Goal: Entertainment & Leisure: Browse casually

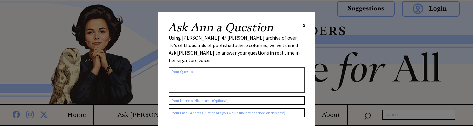
click at [304, 25] on span "X" at bounding box center [303, 25] width 3 height 6
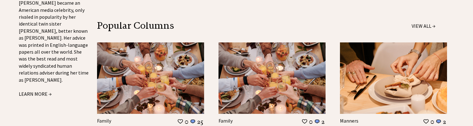
scroll to position [625, 0]
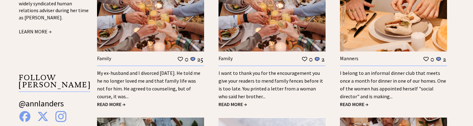
click at [112, 105] on span "READ MORE →" at bounding box center [111, 104] width 28 height 6
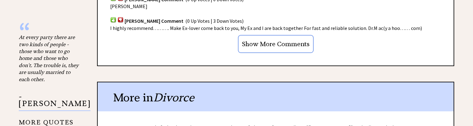
scroll to position [625, 0]
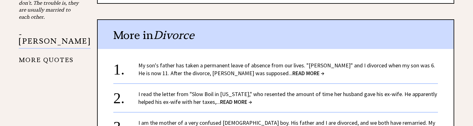
click at [205, 95] on link "I read the letter from "Slow Boil in California," who resented the amount of ti…" at bounding box center [287, 98] width 298 height 15
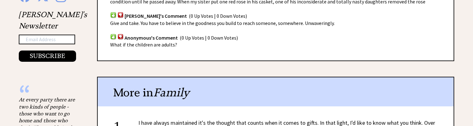
scroll to position [563, 0]
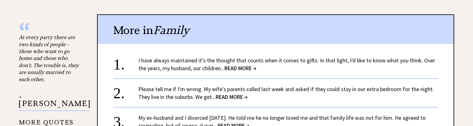
click at [390, 86] on link "Please tell me if I'm wrong. My wife's parents called last week and asked if th…" at bounding box center [285, 93] width 295 height 15
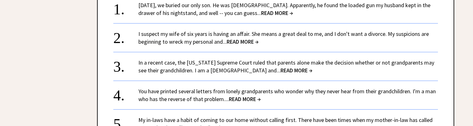
scroll to position [625, 0]
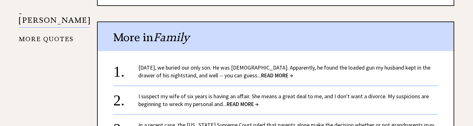
click at [192, 93] on link "I suspect my wife of six years is having an affair. She means a great deal to m…" at bounding box center [283, 100] width 290 height 15
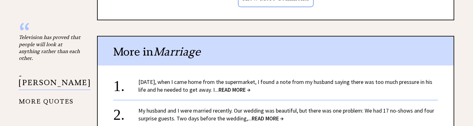
scroll to position [625, 0]
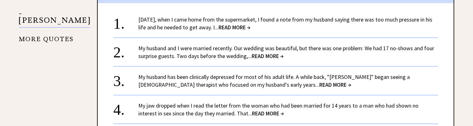
click at [191, 50] on link "My husband and I were married recently. Our wedding was beautiful, but there wa…" at bounding box center [286, 52] width 296 height 15
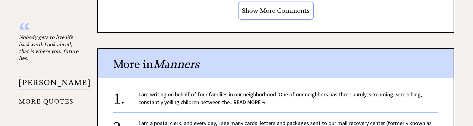
scroll to position [625, 0]
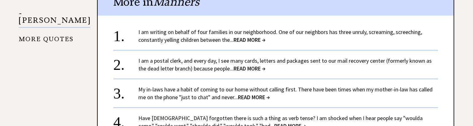
click at [347, 91] on link "My in-laws have a habit of coming to our home without calling first. There have…" at bounding box center [285, 93] width 294 height 15
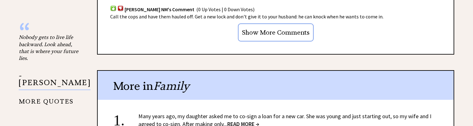
scroll to position [625, 0]
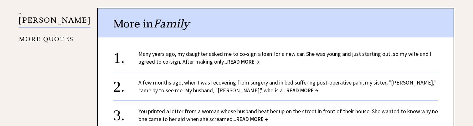
click at [207, 82] on link "A few months ago, when I was recovering from surgery and in bed suffering post-…" at bounding box center [286, 86] width 297 height 15
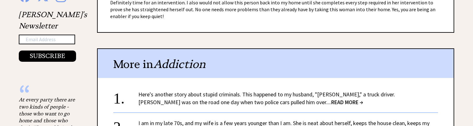
scroll to position [563, 0]
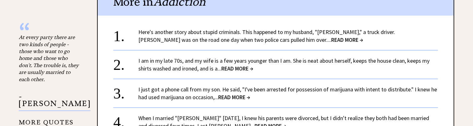
click at [162, 62] on link "I am in my late 70s, and my wife is a few years younger than I am. She is neat …" at bounding box center [283, 64] width 291 height 15
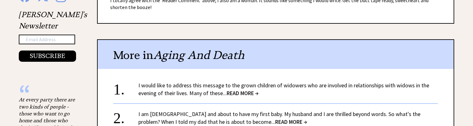
scroll to position [563, 0]
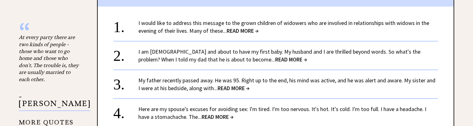
click at [163, 48] on link "I am 34 years old and about to have my first baby. My husband and I are thrille…" at bounding box center [279, 55] width 282 height 15
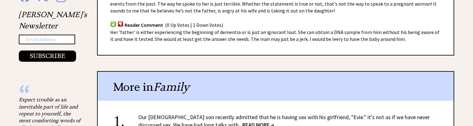
scroll to position [563, 0]
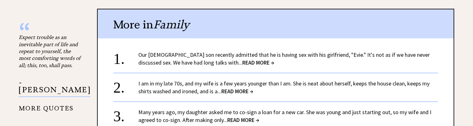
click at [148, 55] on link "Our 16-year-old son recently admitted that he is having sex with his girlfriend…" at bounding box center [283, 58] width 291 height 15
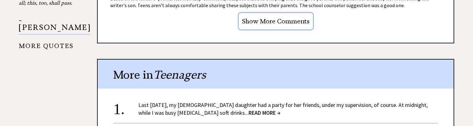
scroll to position [688, 0]
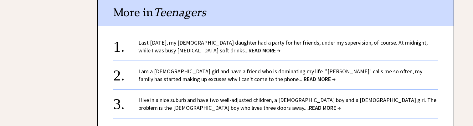
click at [229, 68] on link "I am a [DEMOGRAPHIC_DATA] girl and have a friend who is dominating my life. "[P…" at bounding box center [280, 75] width 284 height 15
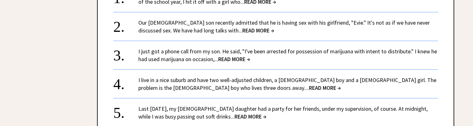
scroll to position [751, 0]
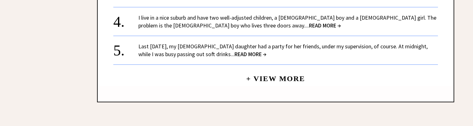
click at [257, 70] on link "+ View More" at bounding box center [275, 75] width 59 height 13
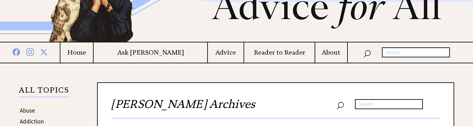
scroll to position [125, 0]
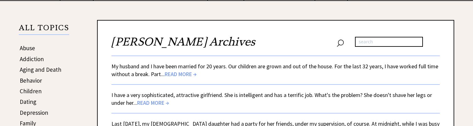
click at [257, 68] on link "My husband and I have been married for 20 years. Our children are grown and out…" at bounding box center [274, 70] width 326 height 15
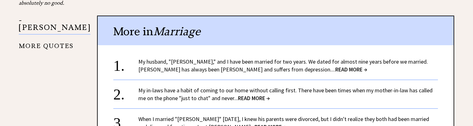
scroll to position [688, 0]
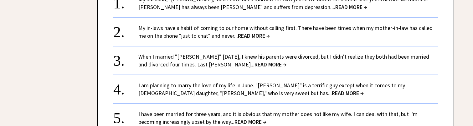
click at [167, 82] on link "I am planning to marry the love of my life in June. "[PERSON_NAME]" is a terrif…" at bounding box center [271, 89] width 266 height 15
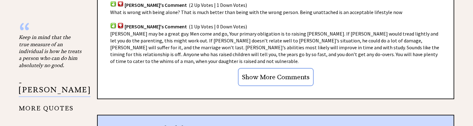
scroll to position [625, 0]
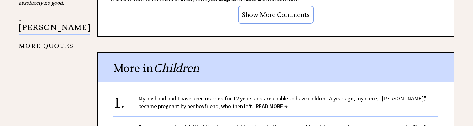
click at [170, 95] on link "My husband and I have been married for 12 years and are unable to have children…" at bounding box center [282, 102] width 288 height 15
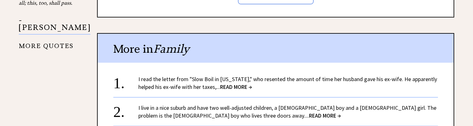
scroll to position [688, 0]
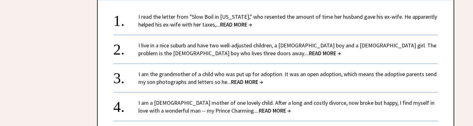
click at [170, 84] on link "I am the grandmother of a child who was put up for adoption. It was an open ado…" at bounding box center [287, 78] width 298 height 15
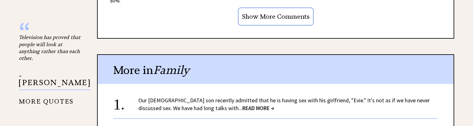
scroll to position [688, 0]
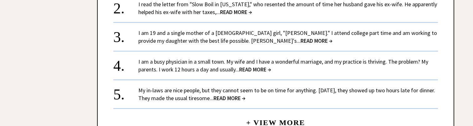
click at [193, 62] on link "I am a busy physician in a small town. My wife and I have a wonderful marriage,…" at bounding box center [283, 65] width 290 height 15
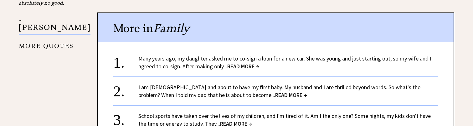
scroll to position [688, 0]
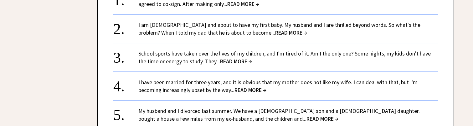
click at [213, 81] on link "I have been married for three years, and it is obvious that my mother does not …" at bounding box center [277, 86] width 279 height 15
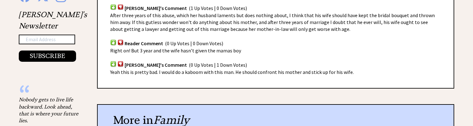
scroll to position [625, 0]
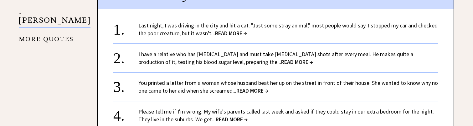
click at [275, 79] on link "You printed a letter from a woman whose husband beat her up on the street in fr…" at bounding box center [287, 86] width 299 height 15
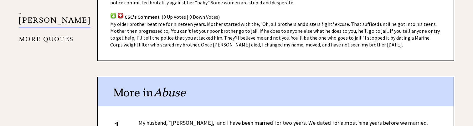
scroll to position [751, 0]
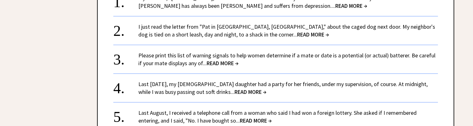
click at [261, 109] on link "Last August, I received a telephone call from a woman who said I had won a fore…" at bounding box center [277, 116] width 278 height 15
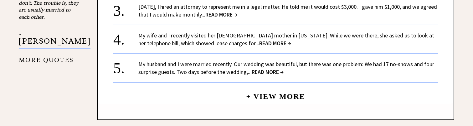
scroll to position [500, 0]
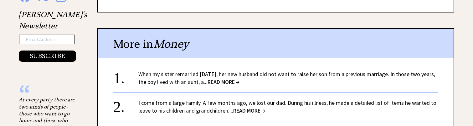
click at [262, 74] on link "When my sister remarried [DATE], her new husband did not want to raise her son …" at bounding box center [286, 78] width 296 height 15
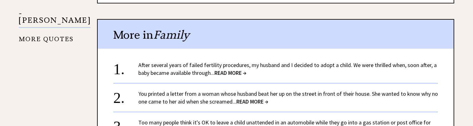
scroll to position [688, 0]
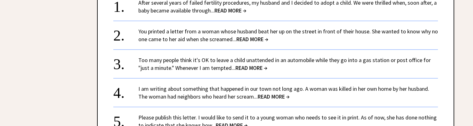
click at [228, 4] on link "After several years of failed fertility procedures, my husband and I decided to…" at bounding box center [287, 6] width 298 height 15
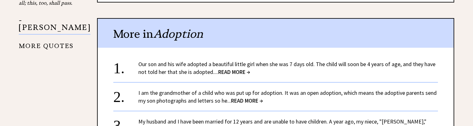
scroll to position [688, 0]
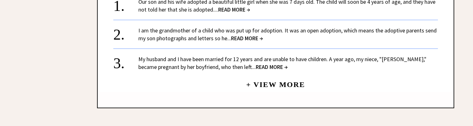
click at [265, 75] on link "+ View More" at bounding box center [275, 81] width 59 height 13
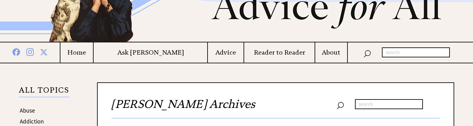
scroll to position [125, 0]
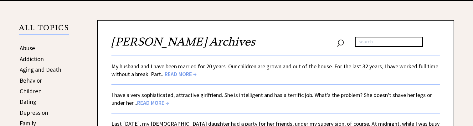
click at [239, 97] on link "I have a very sophisticated, attractive girlfriend. She is intelligent and has …" at bounding box center [271, 99] width 320 height 15
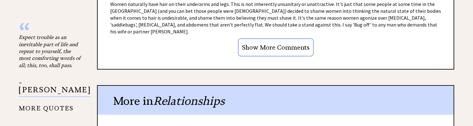
scroll to position [625, 0]
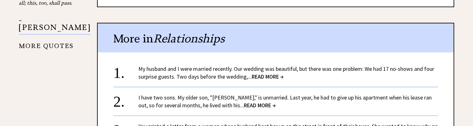
click at [261, 94] on link "I have two sons. My older son, "[PERSON_NAME]," is unmarried. Last year, he had…" at bounding box center [284, 101] width 293 height 15
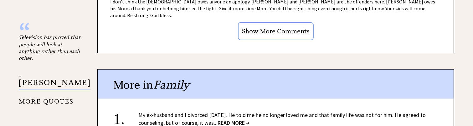
scroll to position [625, 0]
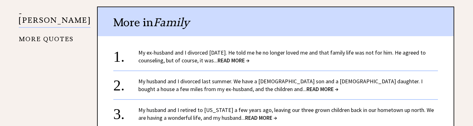
click at [251, 78] on link "My husband and I divorced last summer. We have a 9-year-old son and a 6-year-ol…" at bounding box center [280, 85] width 284 height 15
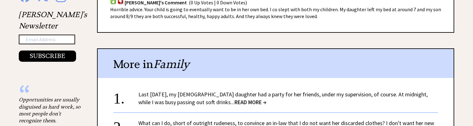
scroll to position [563, 0]
